Goal: Check status: Check status

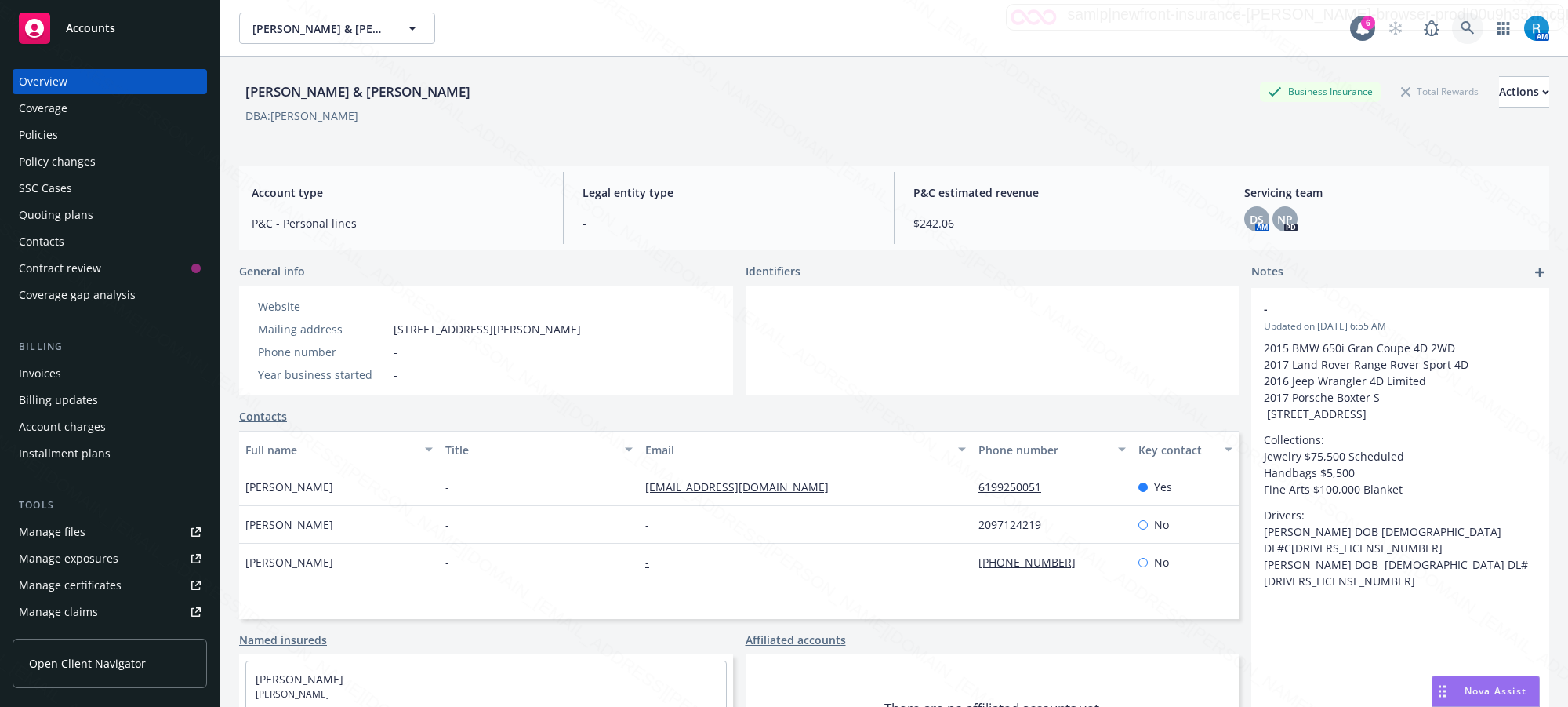
click at [1460, 24] on icon at bounding box center [1468, 28] width 14 height 14
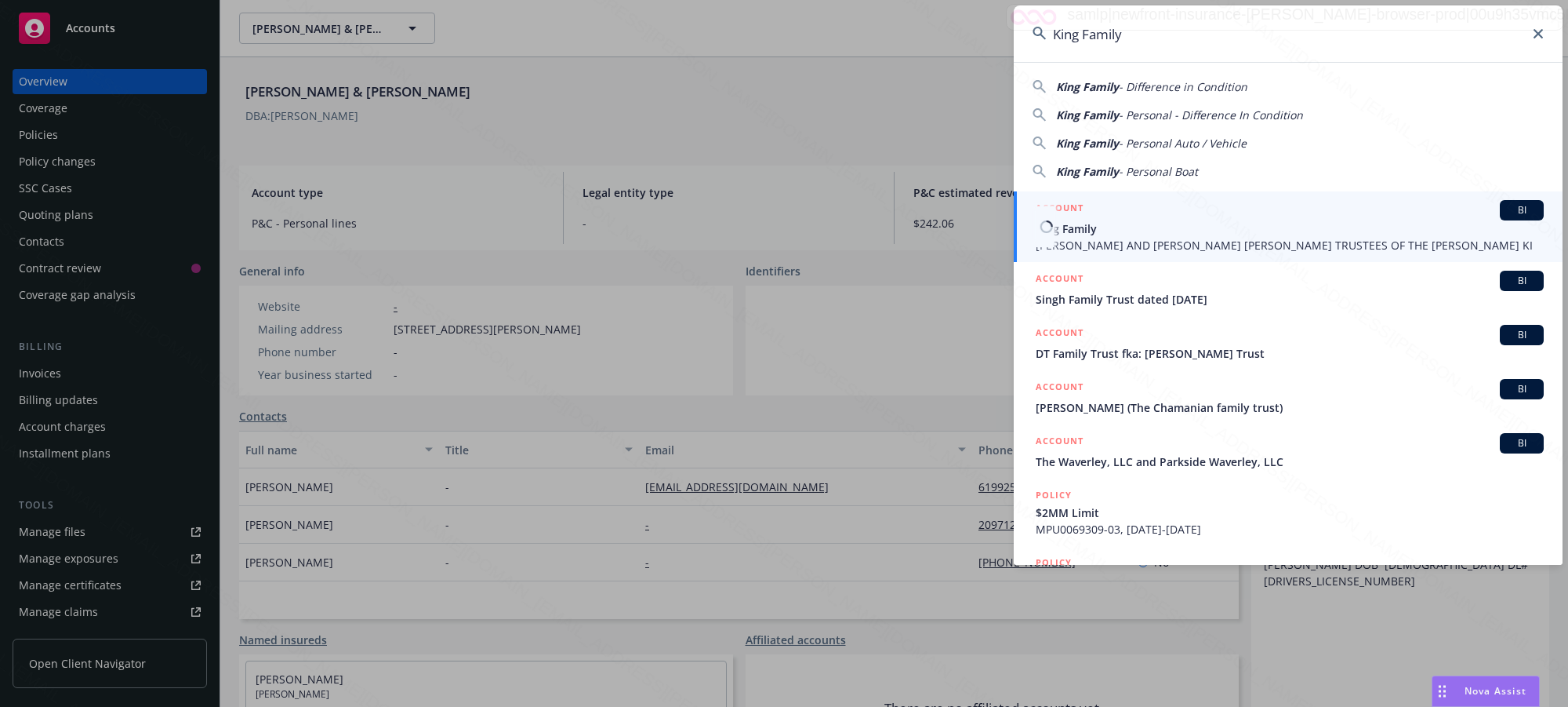
type input "King Family"
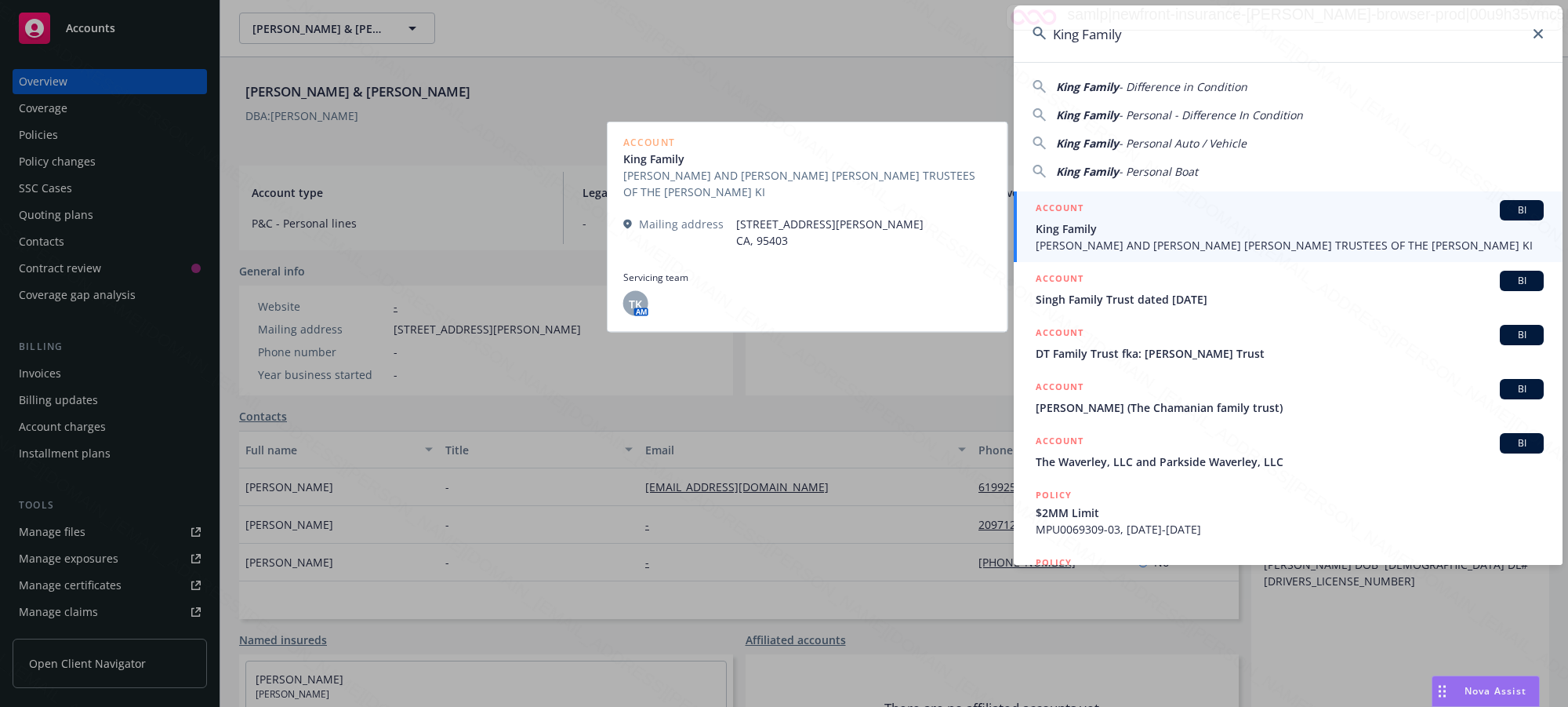
click at [1096, 231] on span "King Family" at bounding box center [1290, 229] width 508 height 16
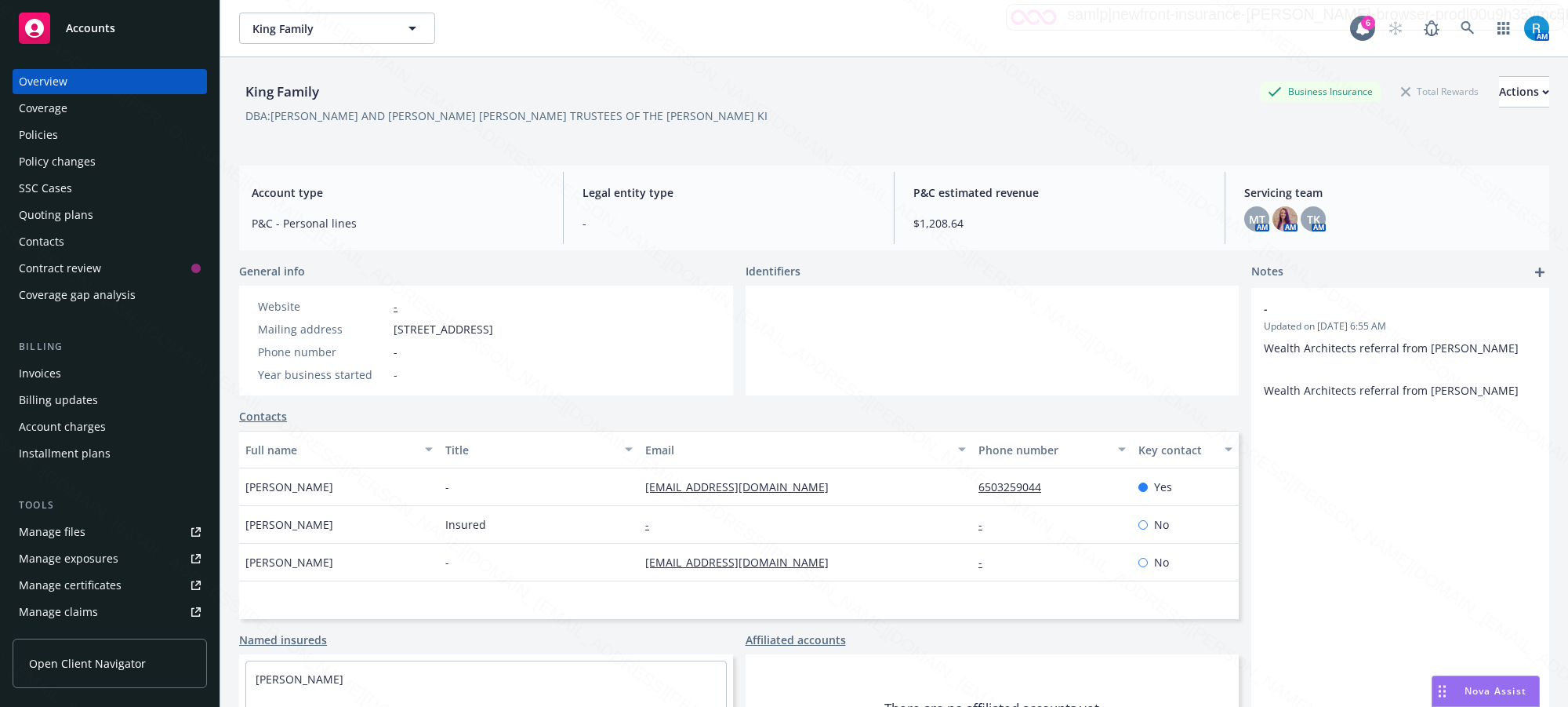
click at [319, 114] on div "DBA: [PERSON_NAME] AND [PERSON_NAME] [PERSON_NAME] TRUSTEES OF THE [PERSON_NAME…" at bounding box center [507, 116] width 522 height 16
drag, startPoint x: 276, startPoint y: 118, endPoint x: 364, endPoint y: 114, distance: 88.1
click at [364, 114] on div "DBA: [PERSON_NAME] AND [PERSON_NAME] [PERSON_NAME] TRUSTEES OF THE [PERSON_NAME…" at bounding box center [507, 116] width 522 height 16
copy div "[PERSON_NAME]"
click at [44, 146] on div "Policies" at bounding box center [38, 135] width 39 height 25
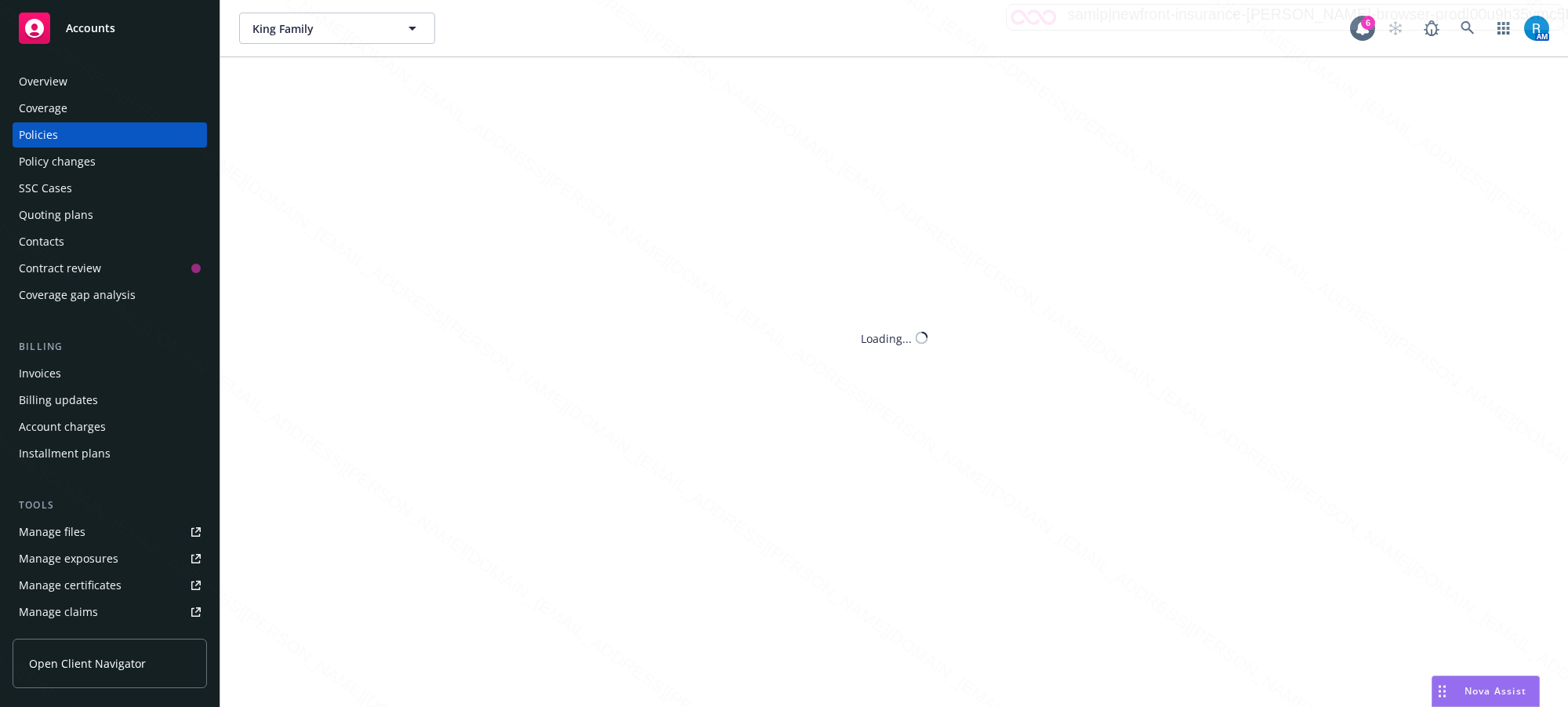
click at [47, 138] on div "Policies" at bounding box center [38, 135] width 39 height 25
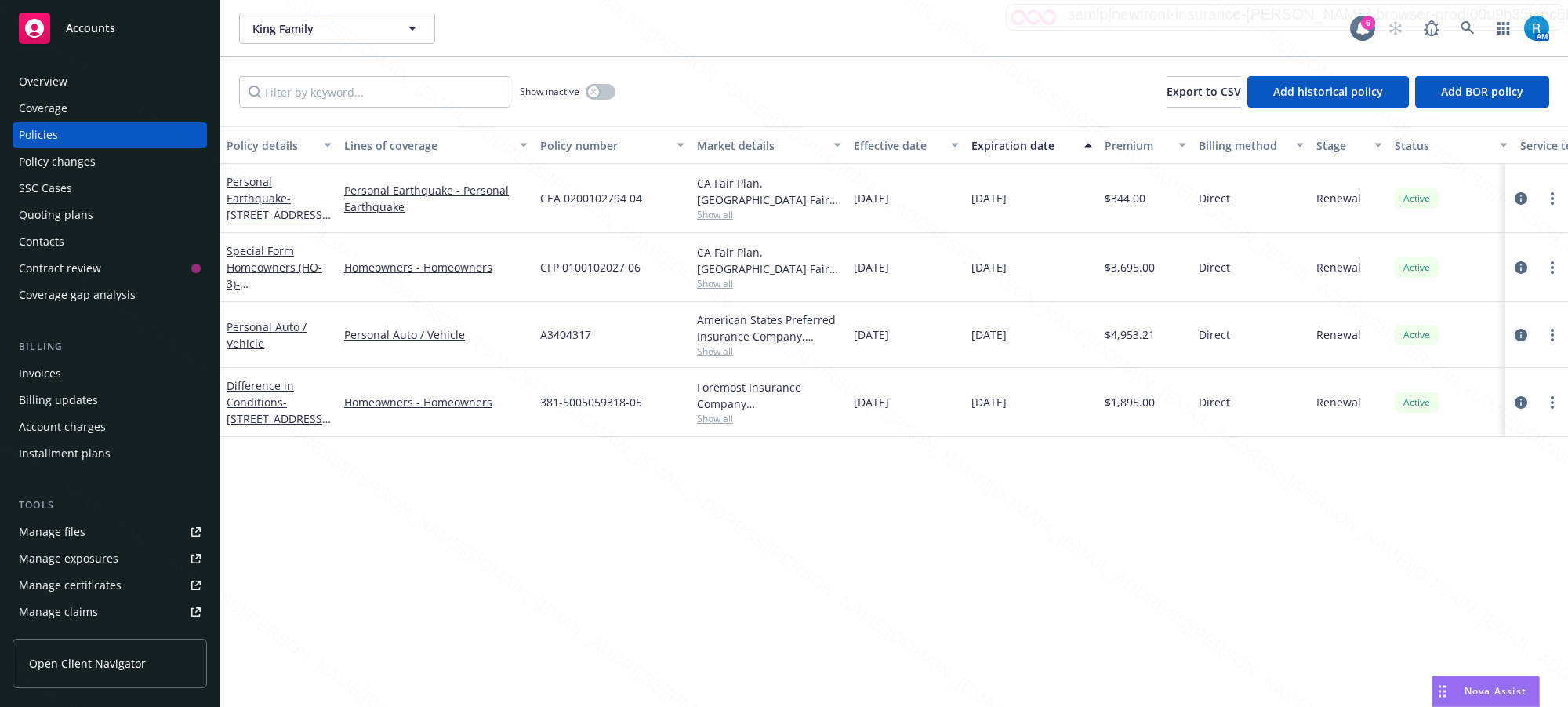
click at [1511, 325] on div at bounding box center [1536, 335] width 62 height 66
click at [1511, 335] on icon "circleInformation" at bounding box center [1521, 335] width 13 height 13
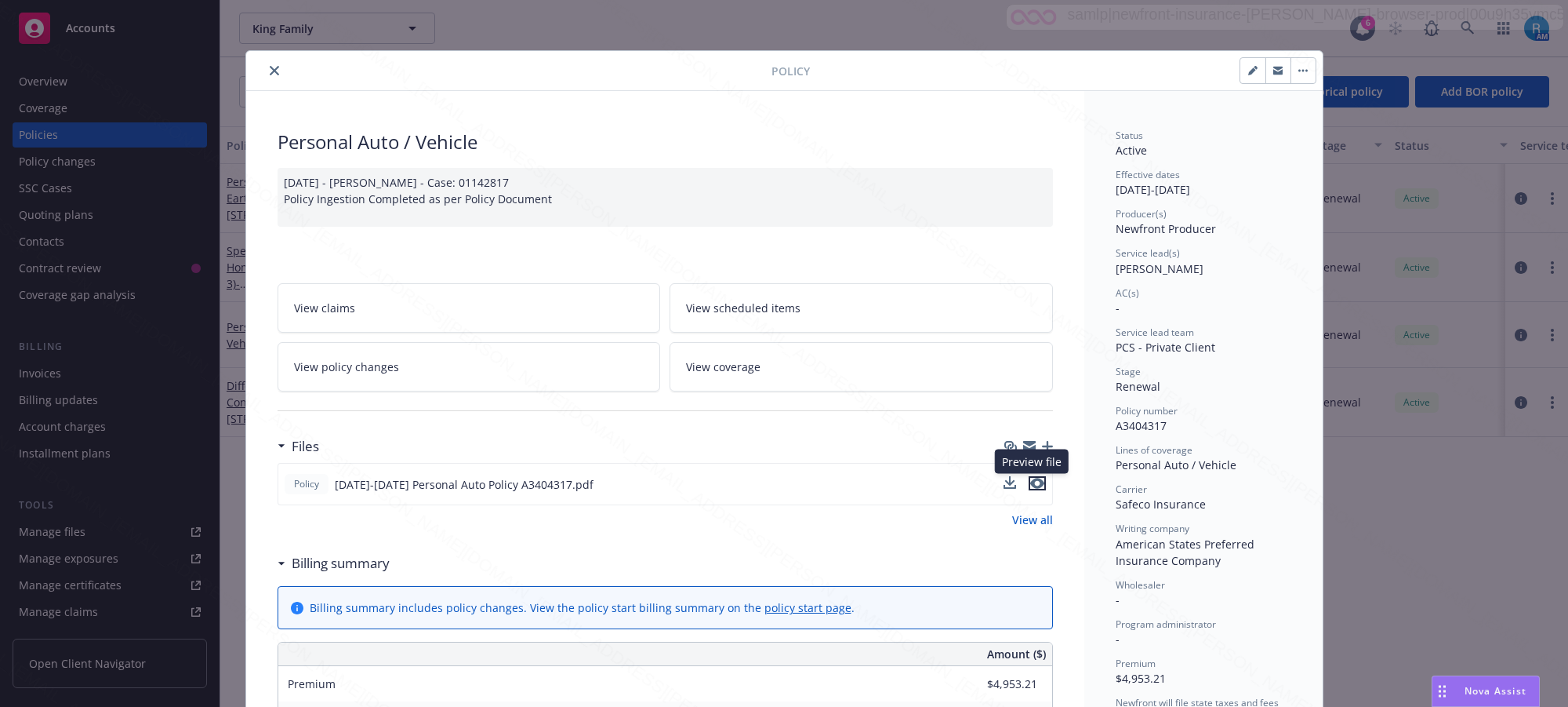
click at [1033, 485] on icon "preview file" at bounding box center [1038, 483] width 14 height 11
click at [269, 67] on icon "close" at bounding box center [274, 71] width 9 height 9
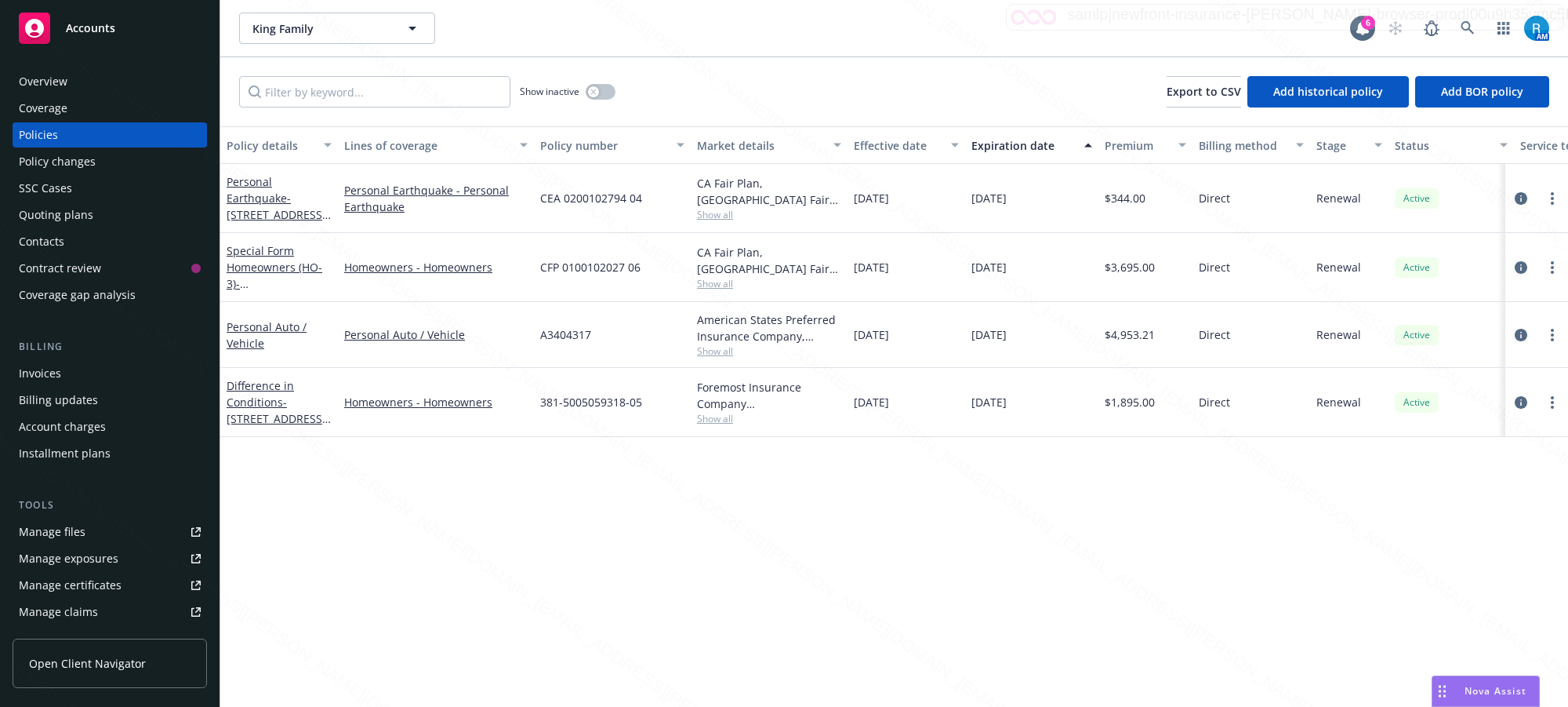
click at [42, 191] on div "SSC Cases" at bounding box center [45, 188] width 53 height 25
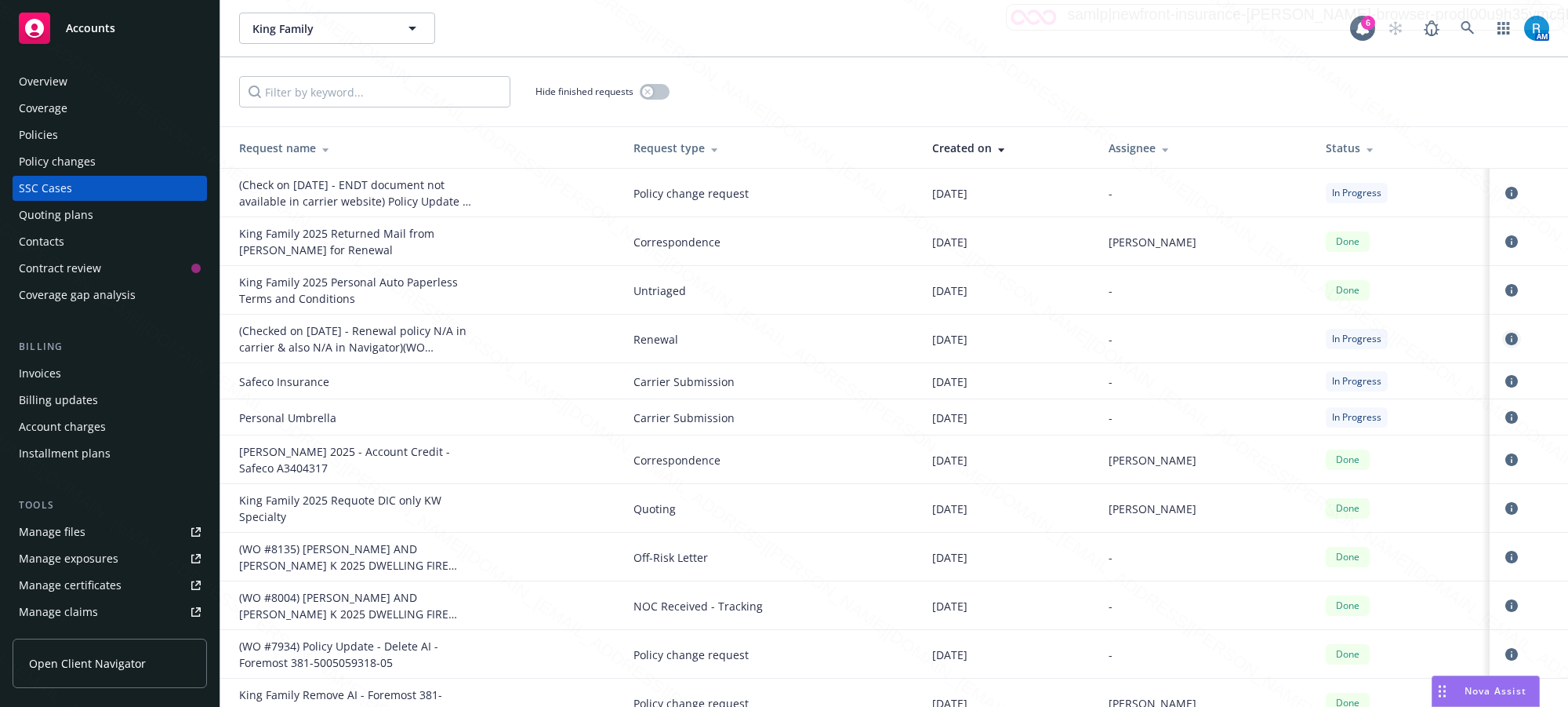
click at [1506, 344] on icon "circleInformation" at bounding box center [1512, 339] width 13 height 13
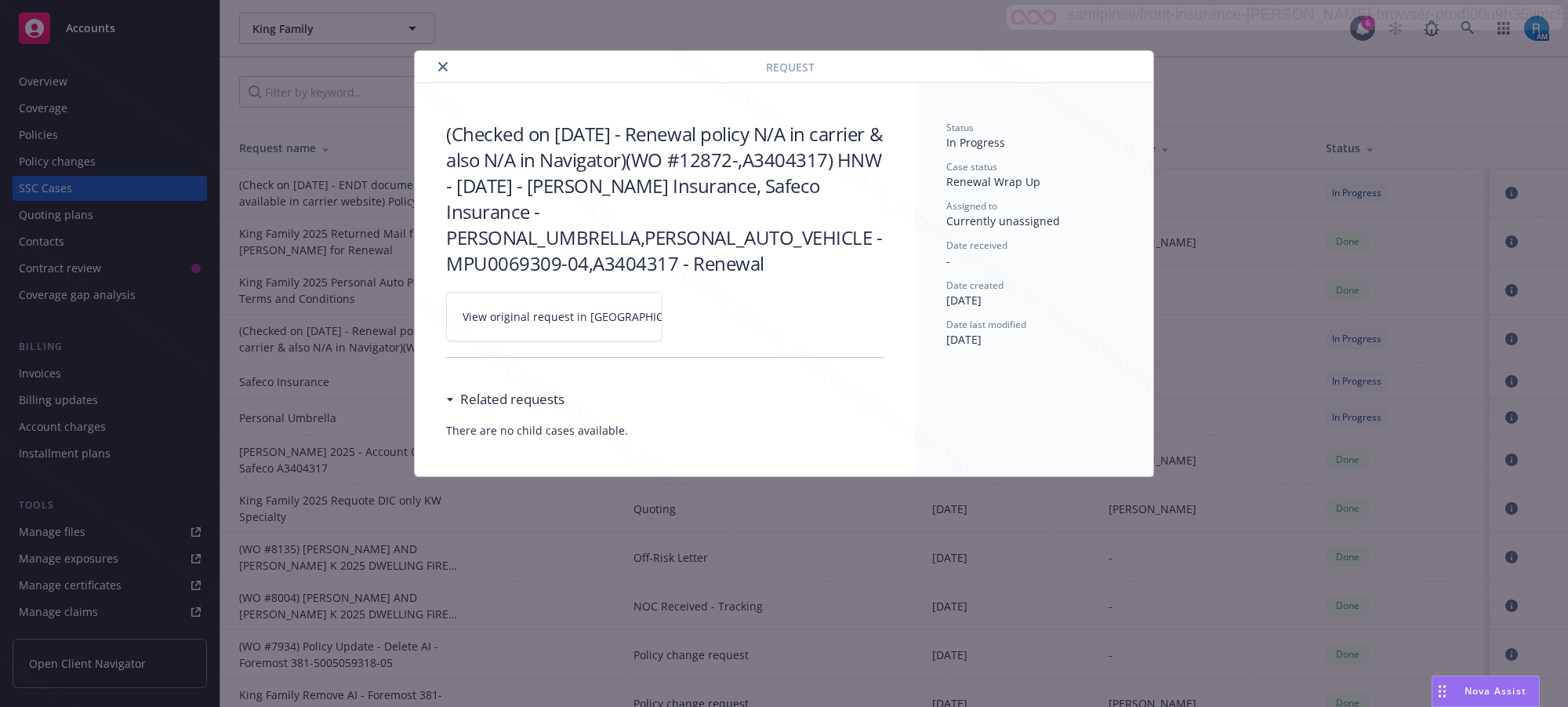
click at [707, 317] on icon at bounding box center [711, 316] width 9 height 9
